Goal: Task Accomplishment & Management: Manage account settings

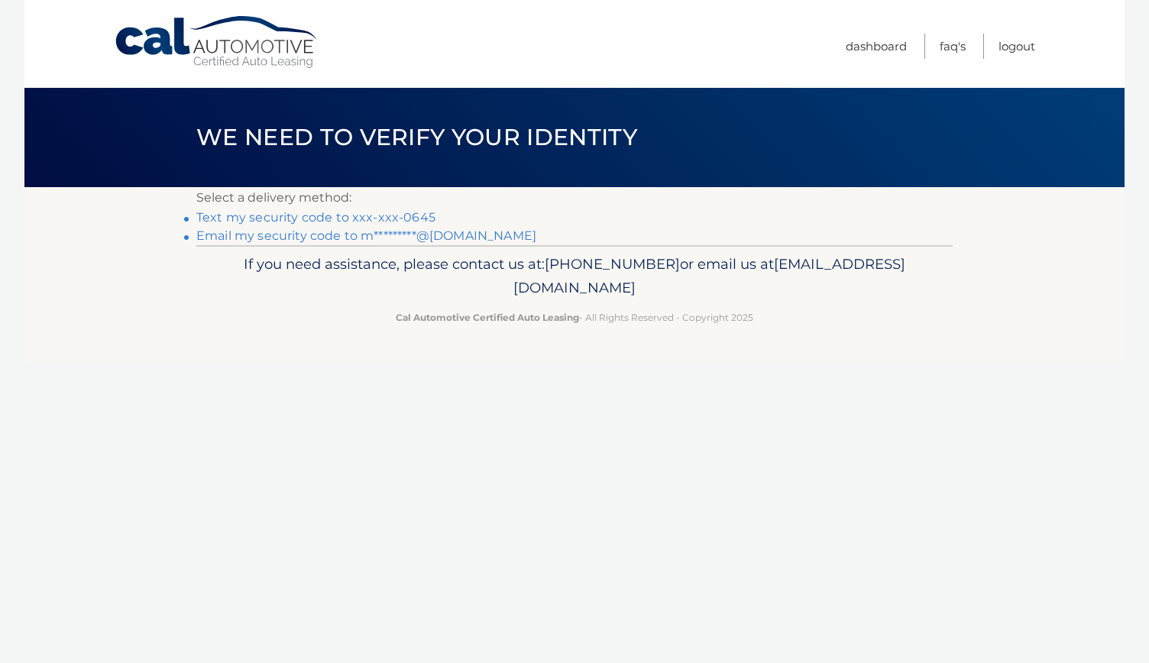
click at [340, 223] on link "Text my security code to xxx-xxx-0645" at bounding box center [315, 217] width 239 height 15
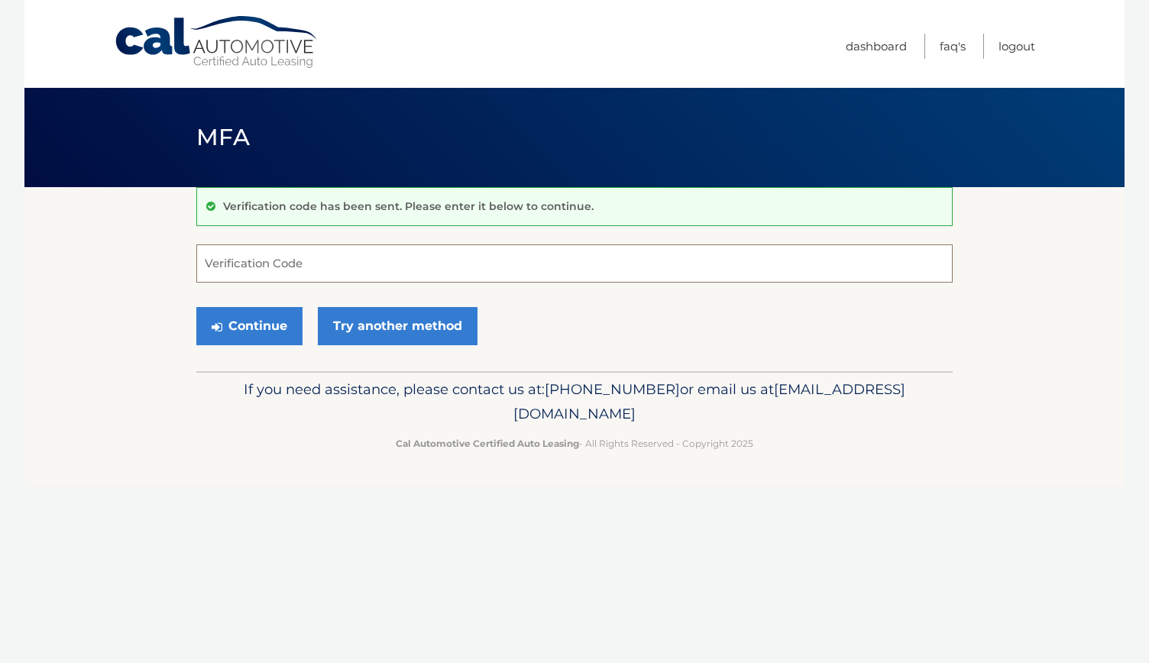
click at [315, 271] on input "Verification Code" at bounding box center [574, 263] width 756 height 38
type input "075388"
click at [267, 334] on button "Continue" at bounding box center [249, 326] width 106 height 38
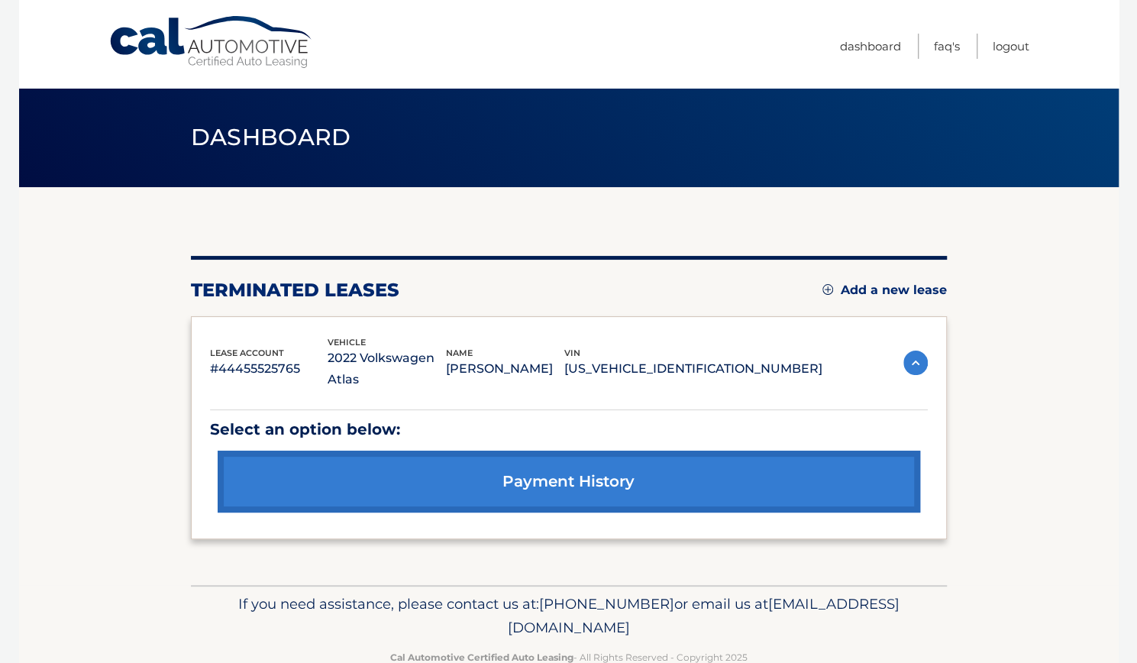
scroll to position [15, 0]
